Goal: Transaction & Acquisition: Purchase product/service

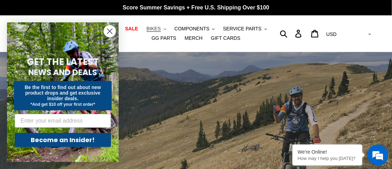
click at [147, 30] on span "BIKES" at bounding box center [154, 29] width 14 height 6
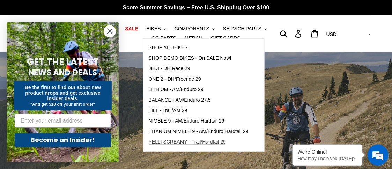
click at [172, 141] on span "YELLI SCREAMY - Trail/Hardtail 29" at bounding box center [187, 142] width 77 height 6
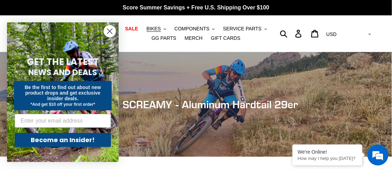
click at [109, 31] on icon "Close dialog" at bounding box center [109, 31] width 5 height 5
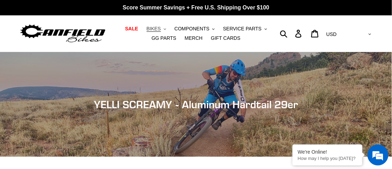
click at [149, 29] on button "BIKES .cls-1{fill:#231f20}" at bounding box center [156, 28] width 27 height 9
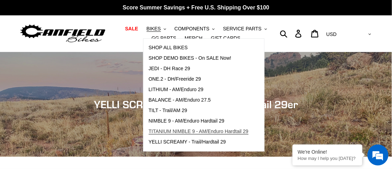
click at [176, 131] on span "TITANIUM NIMBLE 9 - AM/Enduro Hardtail 29" at bounding box center [199, 131] width 100 height 6
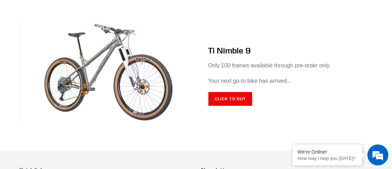
scroll to position [3902, 0]
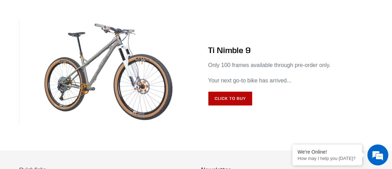
click at [234, 92] on link "Click to Buy" at bounding box center [230, 98] width 44 height 14
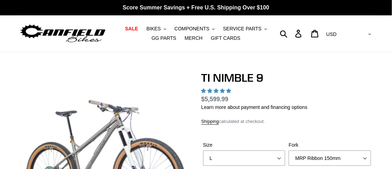
select select "highest-rating"
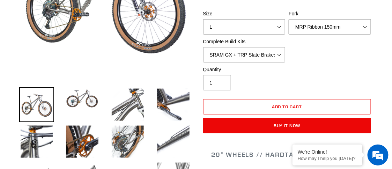
scroll to position [162, 0]
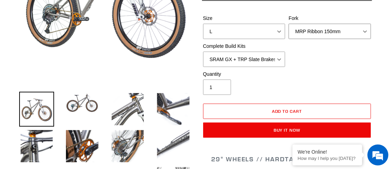
click at [363, 31] on select "MRP Ribbon 150mm RockShox Lyrik 150mm Fox Factory 36 150mm Cane Creek Helm 150m…" at bounding box center [329, 31] width 82 height 15
select select "RockShox Lyrik 150mm"
click at [288, 24] on select "MRP Ribbon 150mm RockShox Lyrik 150mm Fox Factory 36 150mm Cane Creek Helm 150m…" at bounding box center [329, 31] width 82 height 15
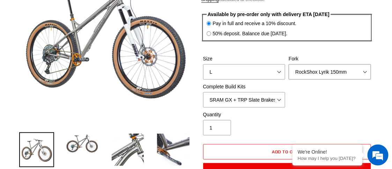
scroll to position [119, 0]
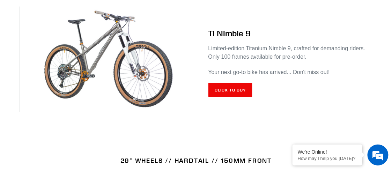
scroll to position [246, 0]
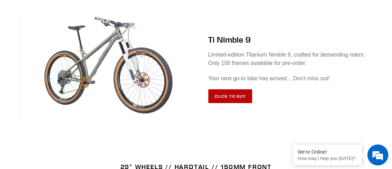
click at [229, 97] on link "Click to Buy" at bounding box center [230, 96] width 44 height 14
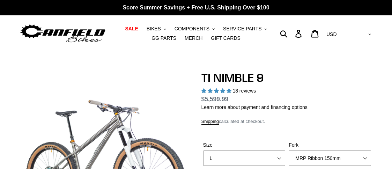
select select "highest-rating"
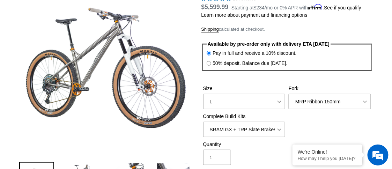
scroll to position [96, 0]
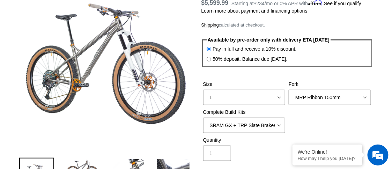
drag, startPoint x: 364, startPoint y: 97, endPoint x: 383, endPoint y: 96, distance: 19.2
click at [362, 98] on select "MRP Ribbon 150mm RockShox Lyrik 150mm Fox Factory 36 150mm Cane Creek Helm 150m…" at bounding box center [329, 97] width 82 height 15
select select "RockShox Lyrik 150mm"
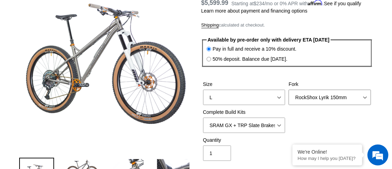
click at [288, 90] on select "MRP Ribbon 150mm RockShox Lyrik 150mm Fox Factory 36 150mm Cane Creek Helm 150m…" at bounding box center [329, 97] width 82 height 15
click at [278, 125] on select "SRAM GX + TRP Slate Brakes + Rotors + e13 LG-1 Wheels SHIMANO XT + SHIMANO brak…" at bounding box center [244, 125] width 82 height 15
click at [203, 118] on select "SRAM GX + TRP Slate Brakes + Rotors + e13 LG-1 Wheels SHIMANO XT + SHIMANO brak…" at bounding box center [244, 125] width 82 height 15
click at [280, 125] on select "SRAM GX + TRP Slate Brakes + Rotors + e13 LG-1 Wheels SHIMANO XT + SHIMANO brak…" at bounding box center [244, 125] width 82 height 15
select select "SHIMANO XT + SHIMANO brakes + Rotors + e13 LG-1 Wheels"
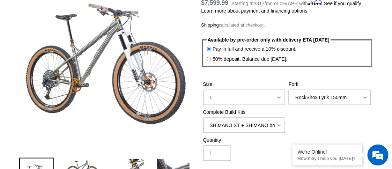
click at [203, 118] on select "SRAM GX + TRP Slate Brakes + Rotors + e13 LG-1 Wheels SHIMANO XT + SHIMANO brak…" at bounding box center [244, 125] width 82 height 15
click at [291, 122] on div "Size S M L XL / XXL (Specify at checkout) Fork MRP Ribbon 150mm RockShox Lyrik …" at bounding box center [287, 109] width 172 height 56
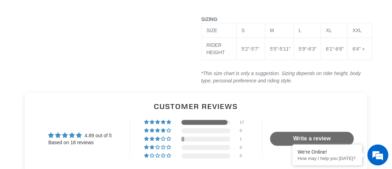
scroll to position [1646, 0]
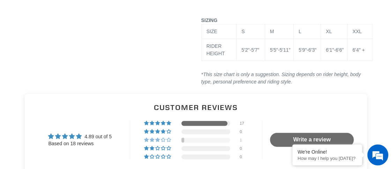
click at [181, 138] on div at bounding box center [182, 140] width 3 height 5
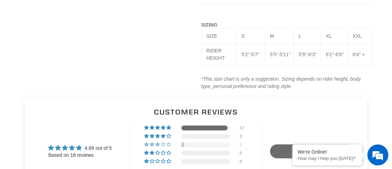
scroll to position [1639, 0]
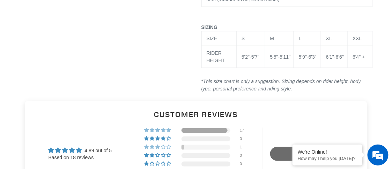
click at [161, 128] on span "94% (17) reviews with 5 star rating" at bounding box center [164, 130] width 6 height 4
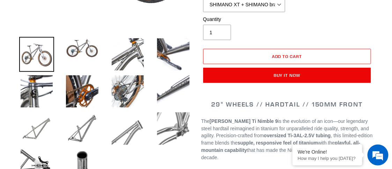
scroll to position [221, 0]
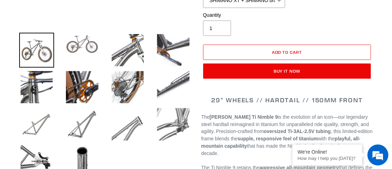
click at [77, 46] on img at bounding box center [82, 44] width 35 height 22
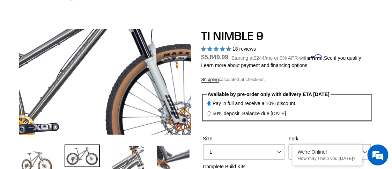
scroll to position [44, 0]
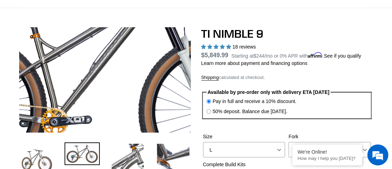
click at [114, 85] on img at bounding box center [92, 73] width 418 height 254
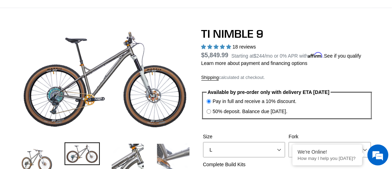
click at [168, 159] on img at bounding box center [173, 159] width 35 height 35
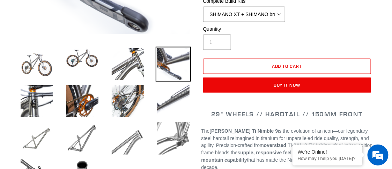
scroll to position [208, 0]
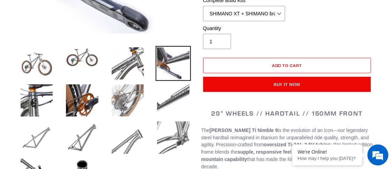
click at [126, 104] on img at bounding box center [127, 100] width 35 height 35
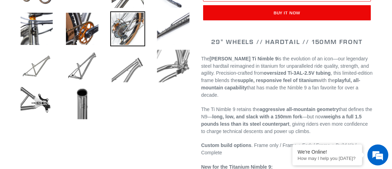
scroll to position [279, 0]
click at [36, 102] on img at bounding box center [36, 103] width 35 height 35
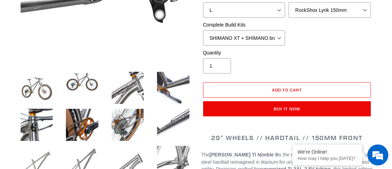
scroll to position [180, 0]
